Goal: Check status: Check status

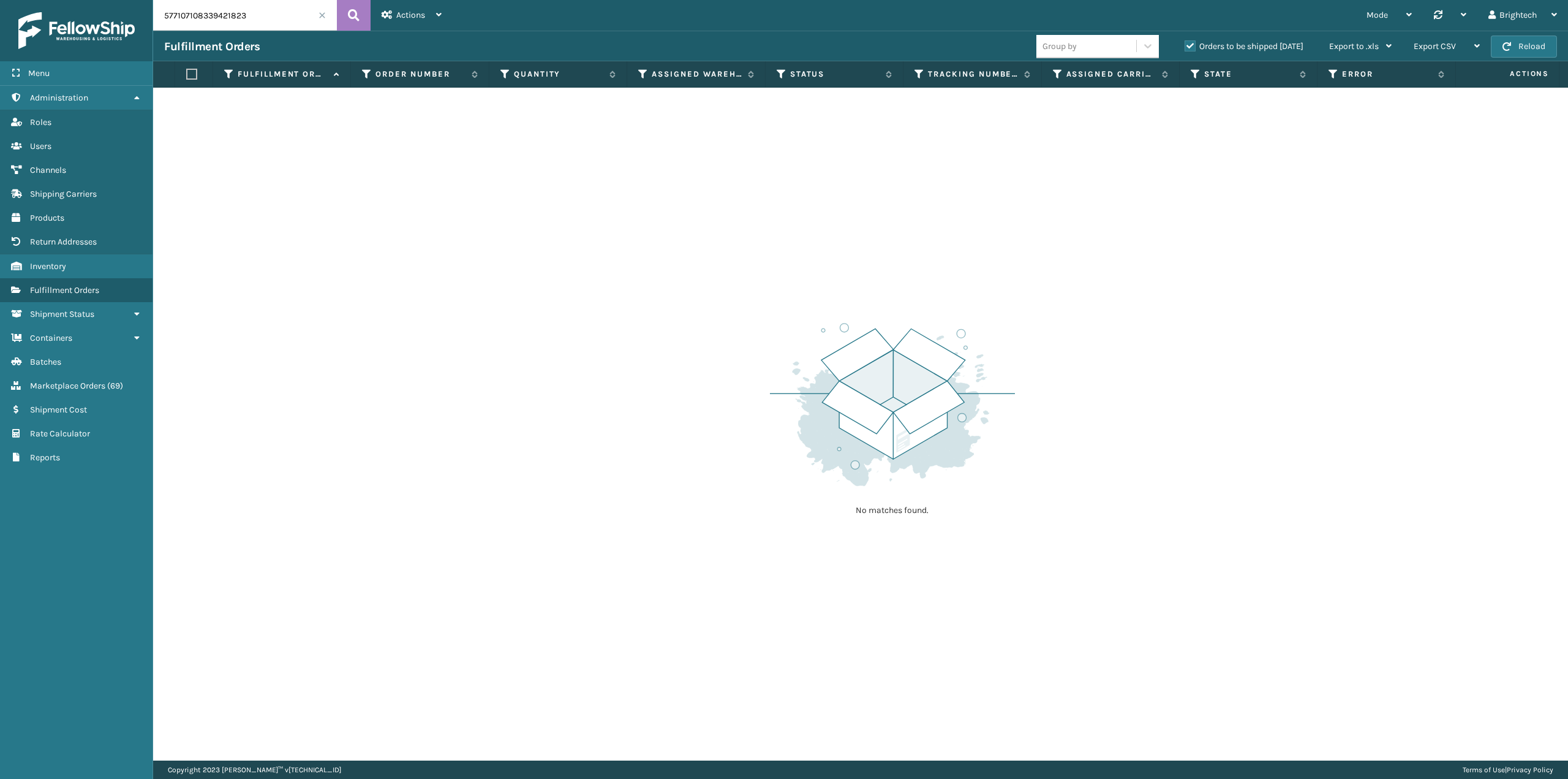
click at [277, 24] on input "577107108339421823" at bounding box center [245, 15] width 184 height 31
paste input "B1A76D1081J4N"
click at [373, 12] on div "Actions Settings Remove All Filters Track Fulfillment Order Export Labels Bulk …" at bounding box center [411, 15] width 82 height 31
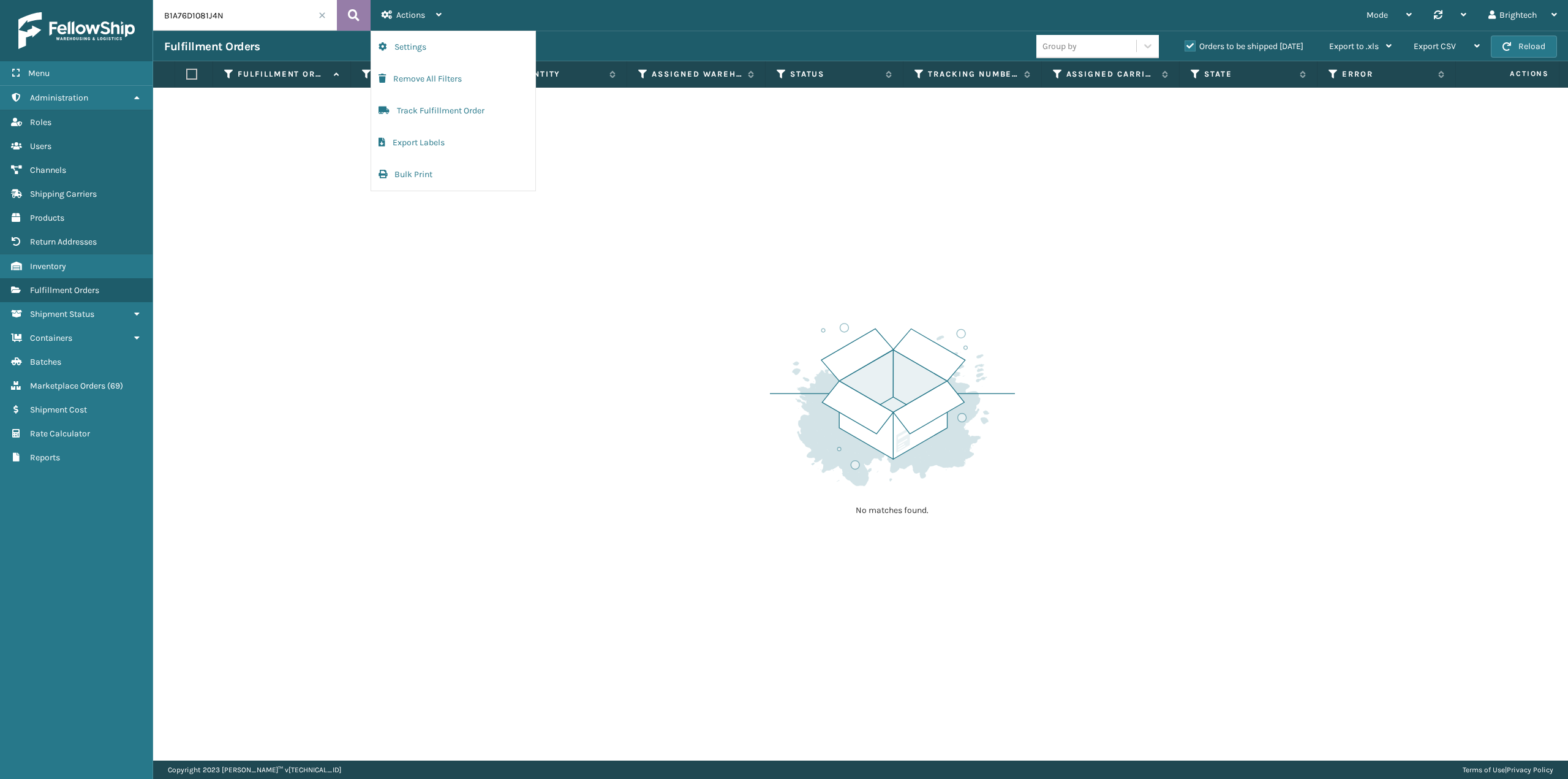
click at [355, 16] on icon at bounding box center [353, 15] width 11 height 18
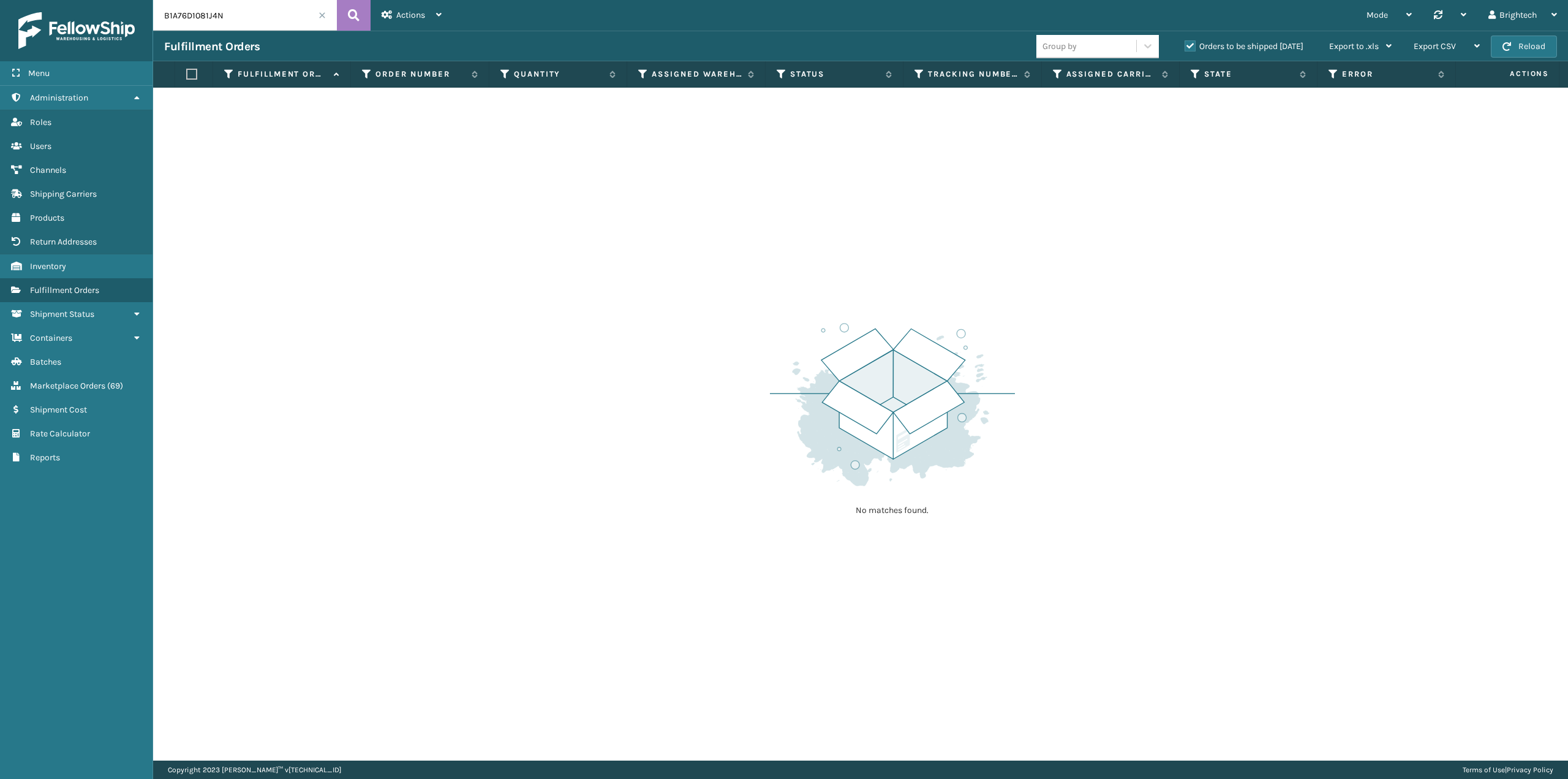
click at [231, 22] on input "B1A76D1081J4N" at bounding box center [245, 15] width 184 height 31
paste input "272067661025"
click at [353, 20] on icon at bounding box center [353, 15] width 11 height 18
click at [290, 24] on input "272067661025" at bounding box center [245, 15] width 184 height 31
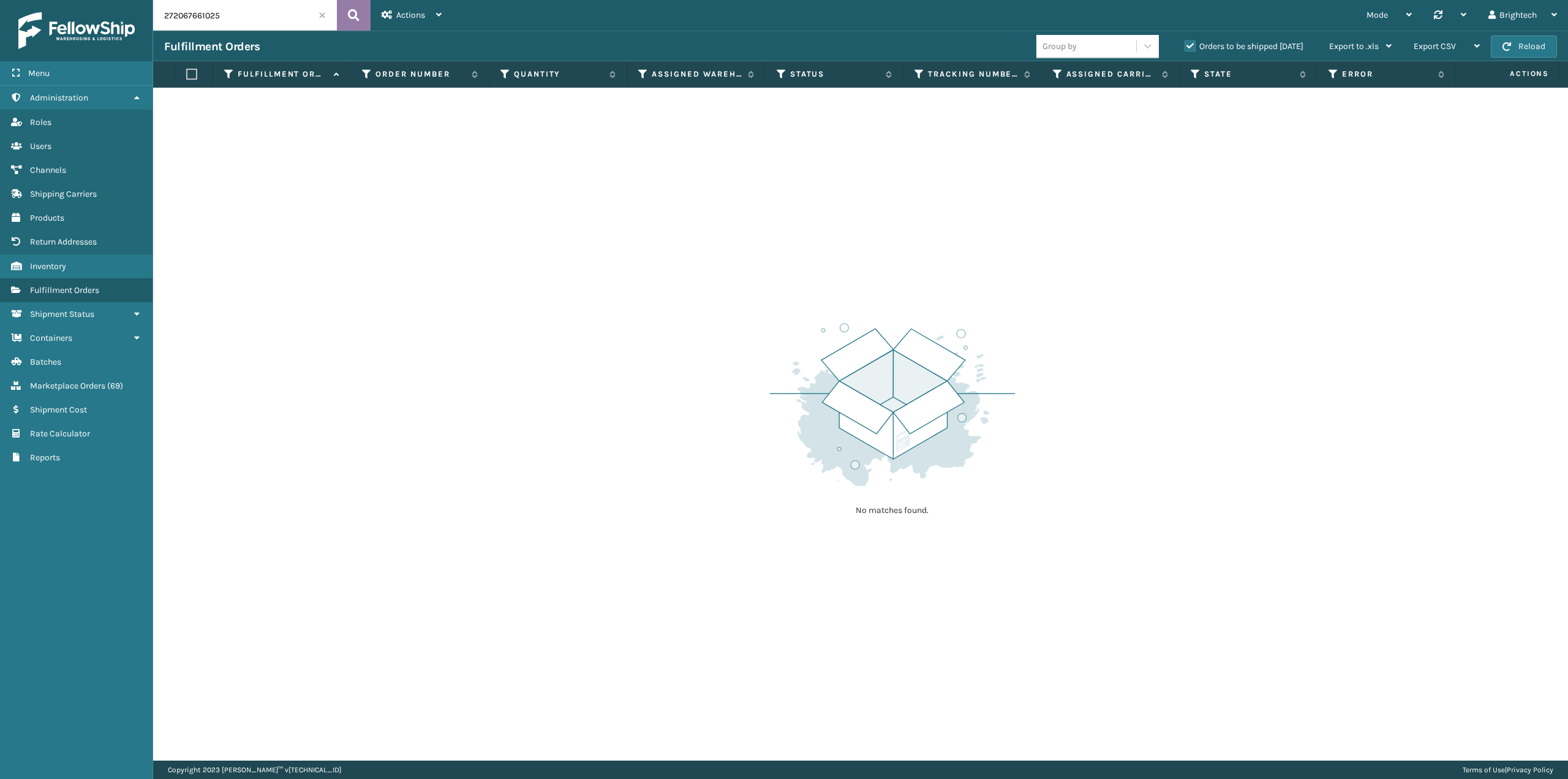
click at [345, 14] on button at bounding box center [354, 15] width 34 height 31
click at [265, 0] on input "272067661025" at bounding box center [245, 15] width 184 height 31
click at [262, 6] on input "272067661025" at bounding box center [245, 15] width 184 height 31
paste input "B1A76D1081J4N"
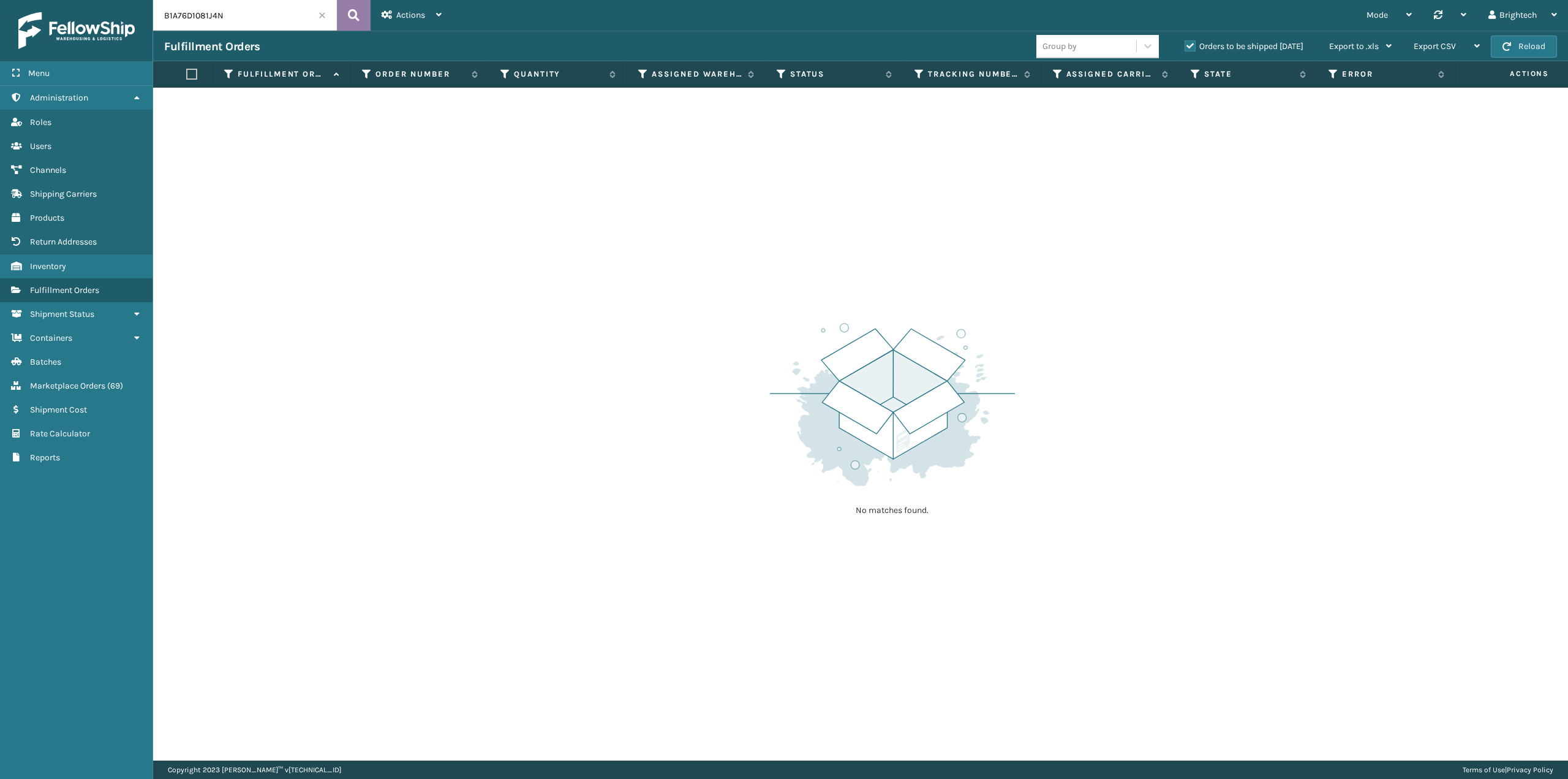
click at [357, 14] on icon at bounding box center [353, 15] width 11 height 18
click at [345, 16] on button at bounding box center [354, 15] width 34 height 31
click at [1185, 47] on label "Orders to be shipped [DATE]" at bounding box center [1244, 46] width 119 height 11
click at [1185, 47] on input "Orders to be shipped [DATE]" at bounding box center [1185, 43] width 1 height 8
click at [365, 13] on button at bounding box center [354, 15] width 34 height 31
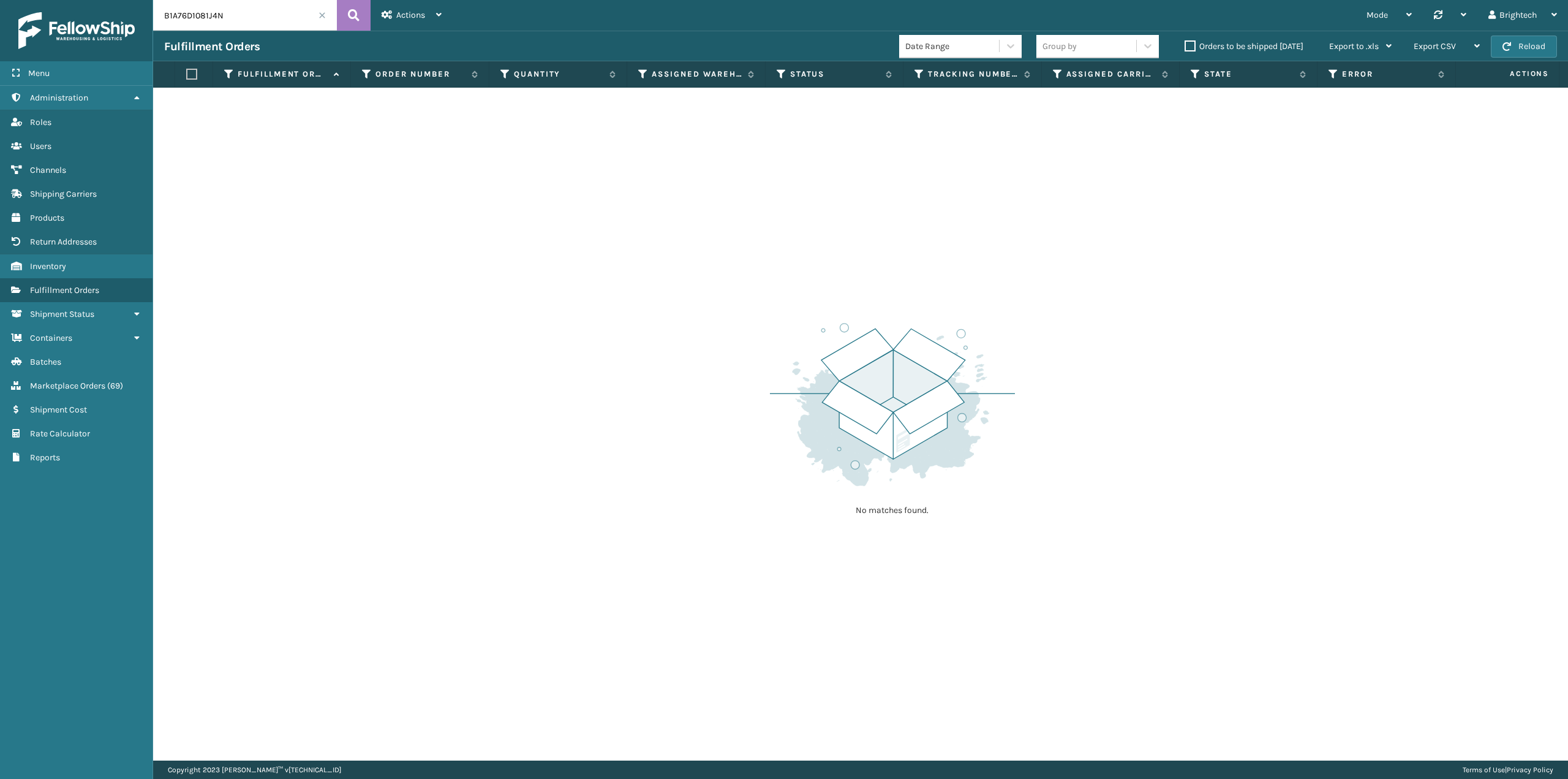
click at [284, 14] on input "B1A76D1081J4N" at bounding box center [245, 15] width 184 height 31
paste input "272067661025"
type input "272067661025"
click at [355, 24] on button at bounding box center [354, 15] width 34 height 31
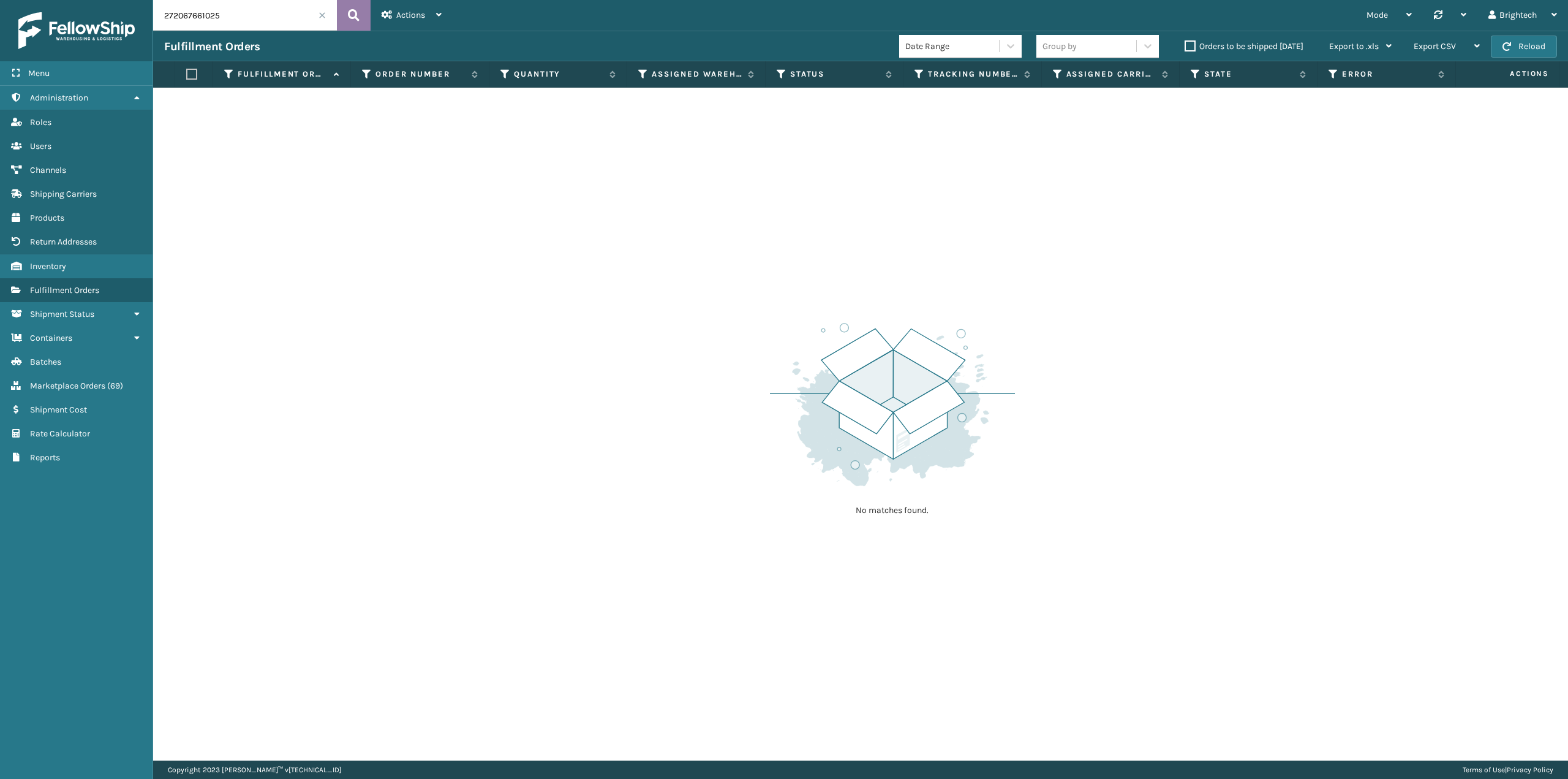
click at [352, 20] on icon at bounding box center [353, 15] width 11 height 18
click at [75, 315] on span "Shipment Status" at bounding box center [62, 314] width 64 height 11
click at [92, 335] on span "Fulfillment Shipments" at bounding box center [73, 339] width 85 height 11
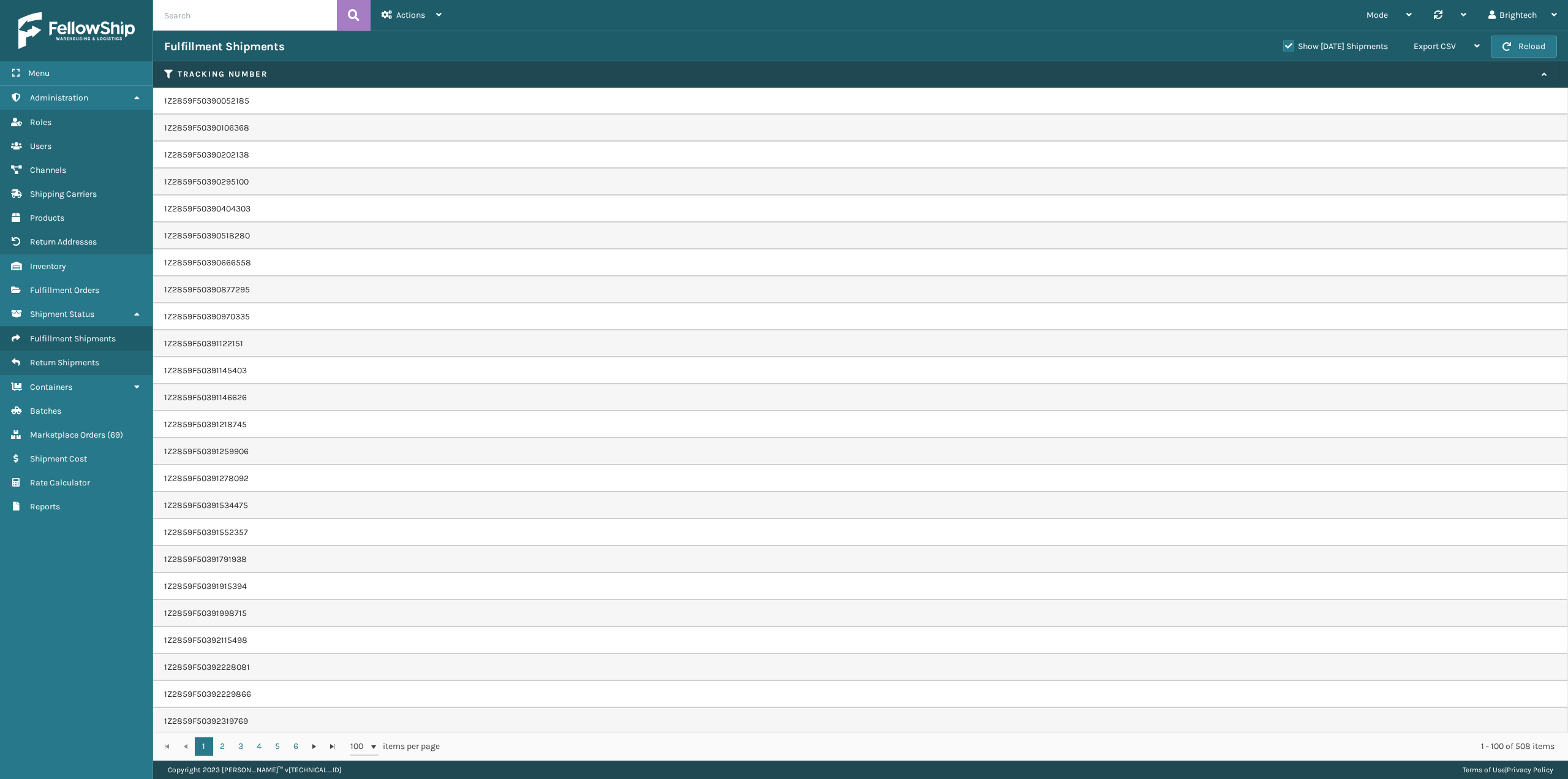
click at [287, 17] on input "text" at bounding box center [245, 15] width 184 height 31
paste input "272067661025"
type input "272067661025"
click at [361, 24] on button at bounding box center [354, 15] width 34 height 31
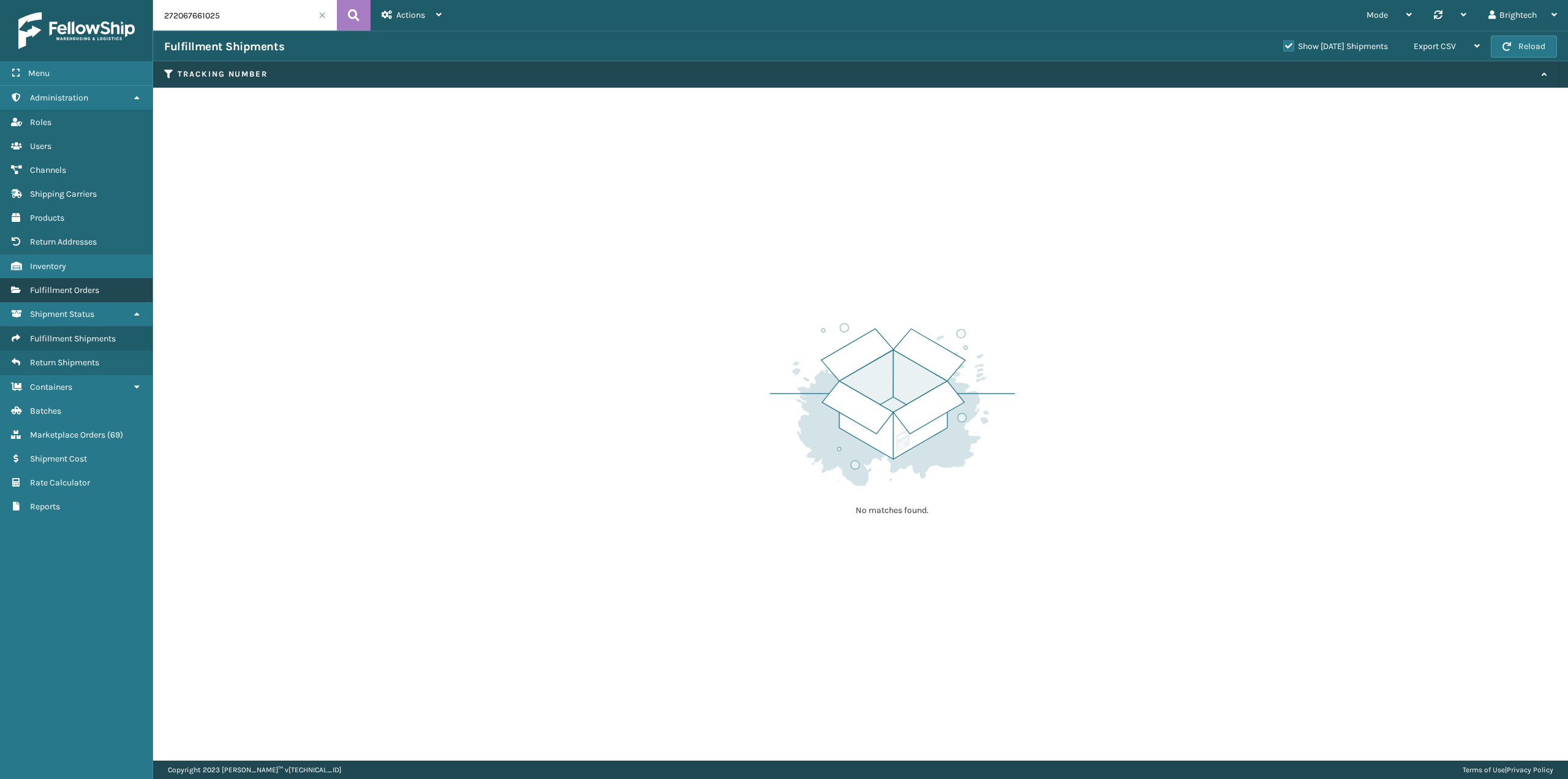
click at [70, 290] on span "Fulfillment Orders" at bounding box center [65, 290] width 70 height 11
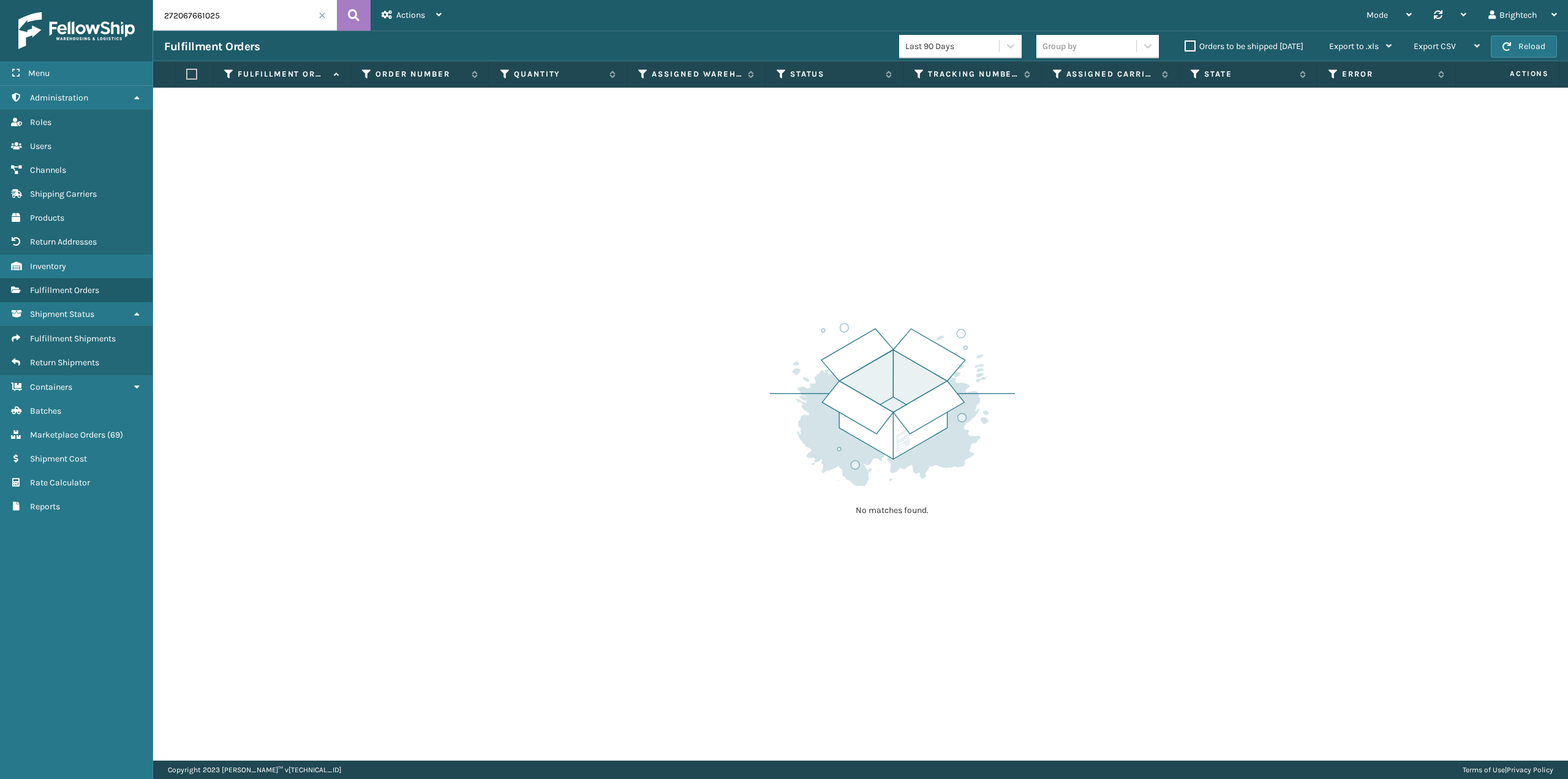
click at [322, 15] on span at bounding box center [322, 15] width 8 height 8
